Goal: Task Accomplishment & Management: Use online tool/utility

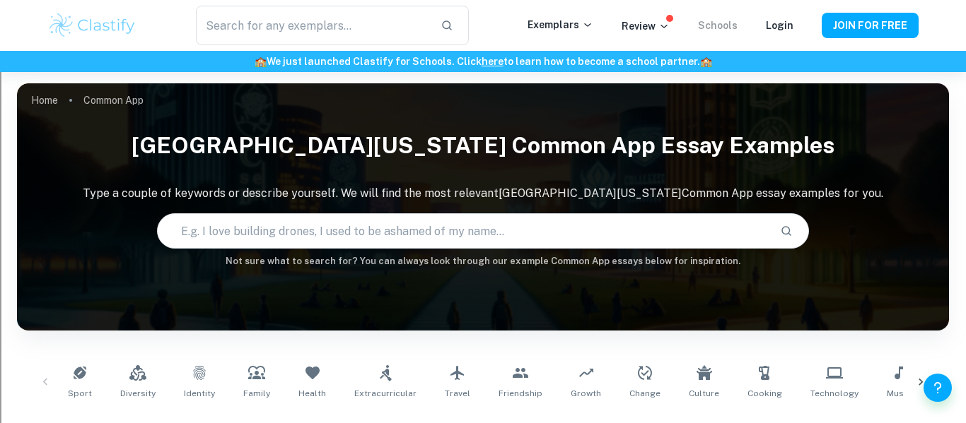
click at [735, 21] on link "Schools" at bounding box center [718, 25] width 40 height 11
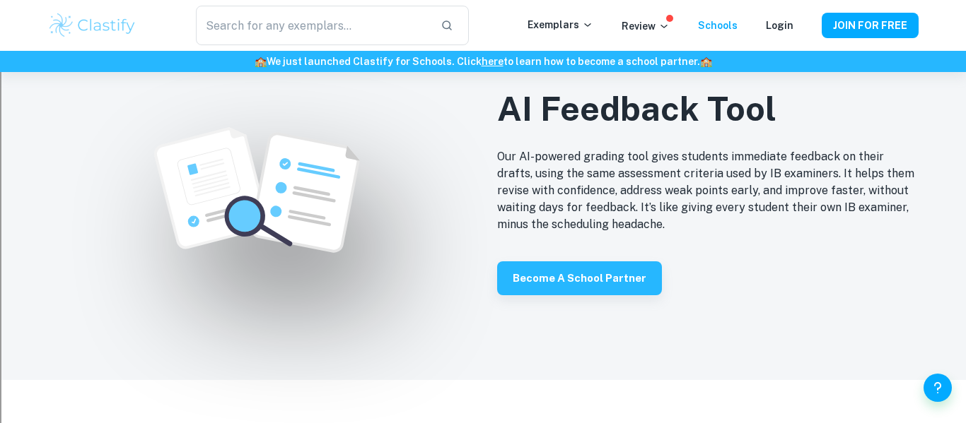
scroll to position [1253, 0]
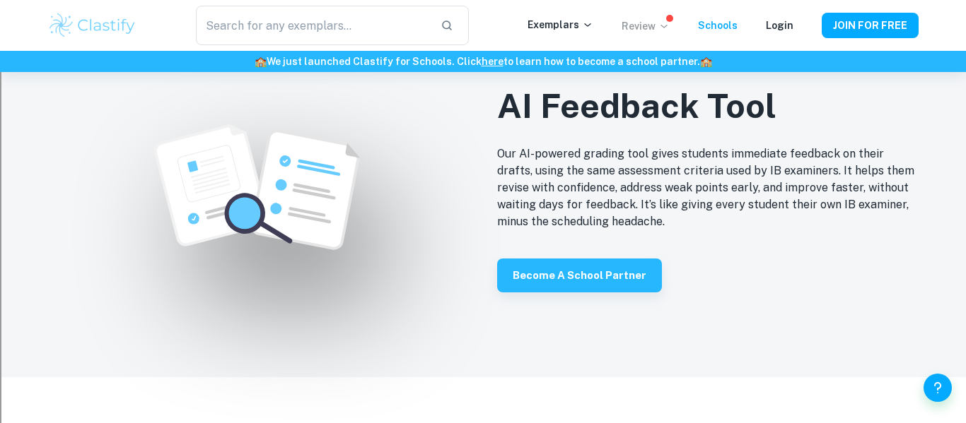
click at [634, 25] on p "Review" at bounding box center [645, 26] width 48 height 16
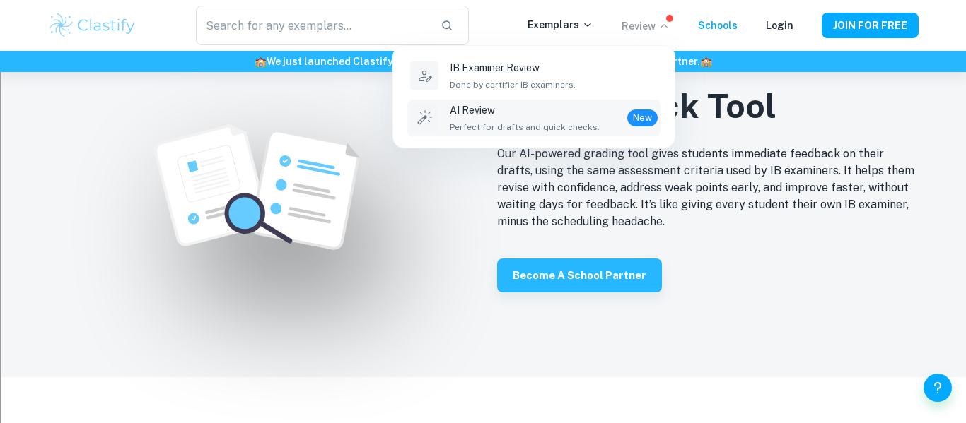
click at [566, 111] on p "AI Review" at bounding box center [525, 111] width 150 height 16
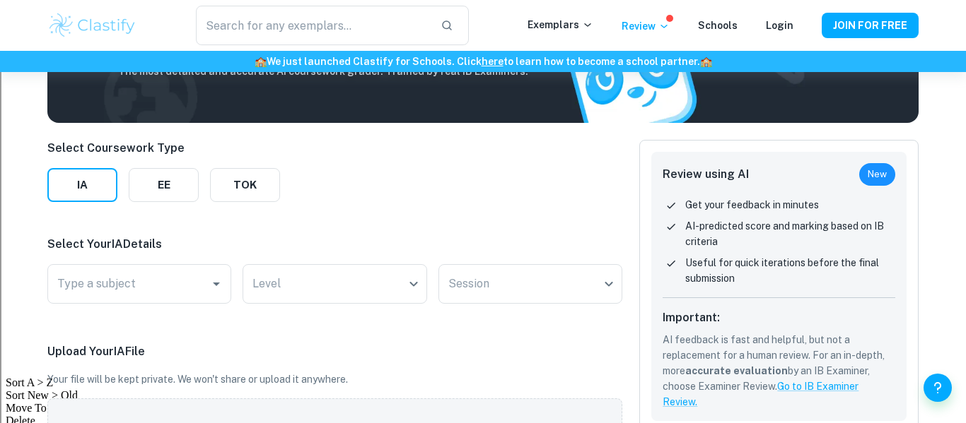
scroll to position [124, 0]
click at [212, 288] on icon "Open" at bounding box center [216, 284] width 17 height 17
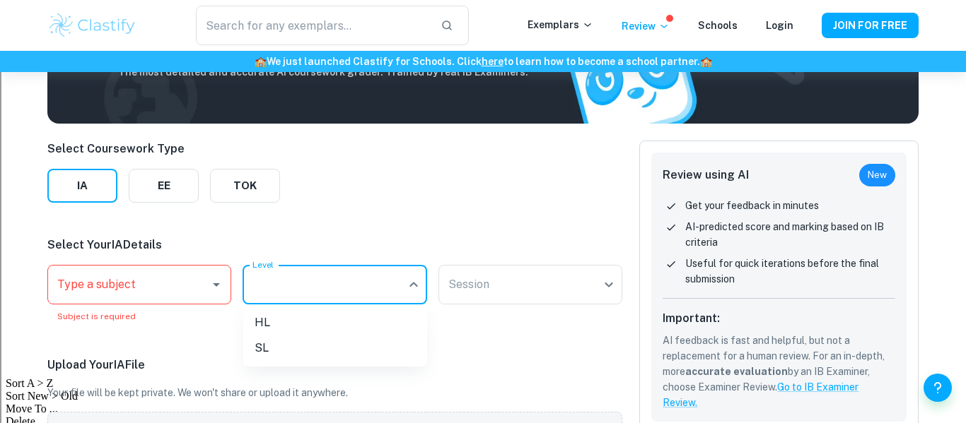
click at [341, 284] on body "We value your privacy We use cookies to enhance your browsing experience, serve…" at bounding box center [483, 159] width 966 height 423
click at [452, 226] on div at bounding box center [483, 211] width 966 height 423
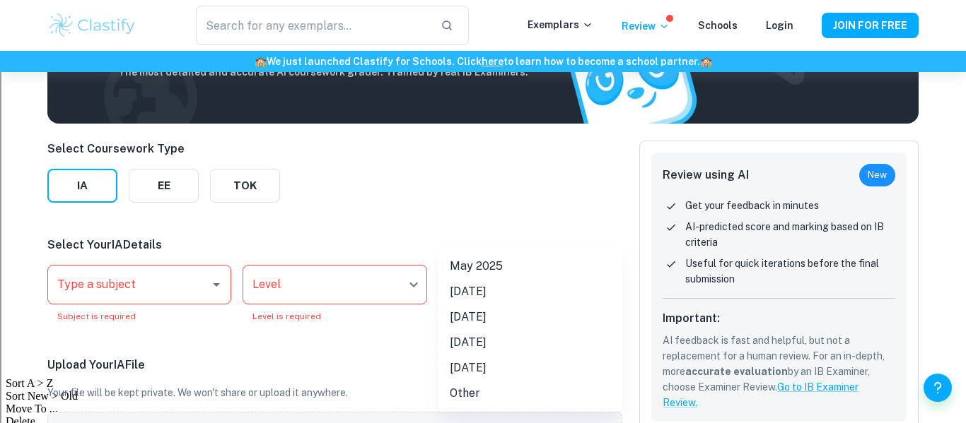
click at [510, 298] on body "We value your privacy We use cookies to enhance your browsing experience, serve…" at bounding box center [483, 159] width 966 height 423
click at [515, 173] on div at bounding box center [483, 211] width 966 height 423
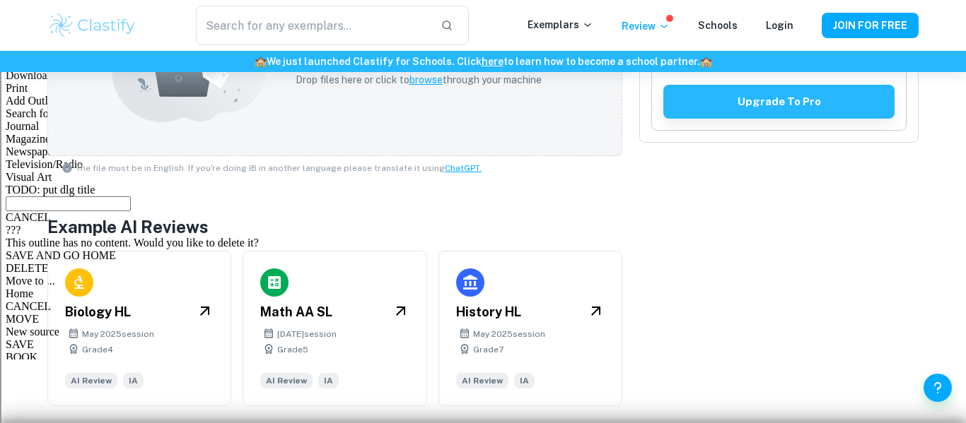
scroll to position [555, 0]
